Goal: Find specific page/section: Find specific page/section

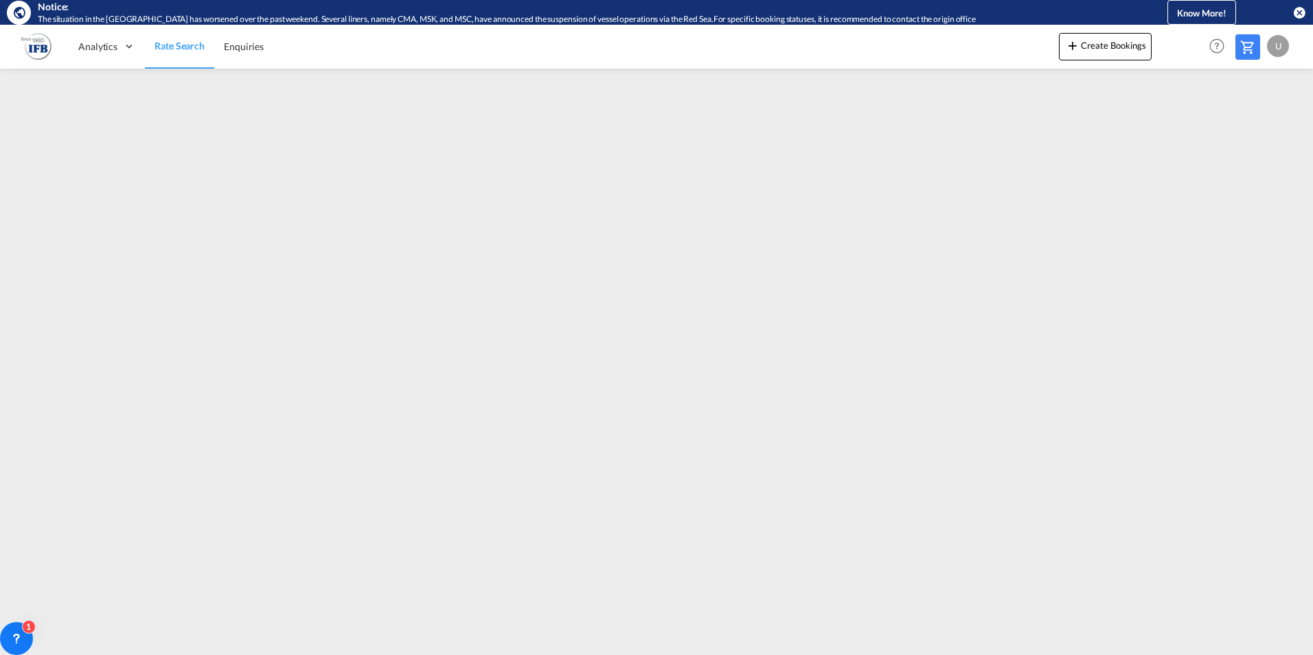
click at [1274, 53] on div "U" at bounding box center [1278, 46] width 22 height 22
click at [1257, 128] on button "Logout" at bounding box center [1262, 129] width 89 height 27
